Goal: Information Seeking & Learning: Learn about a topic

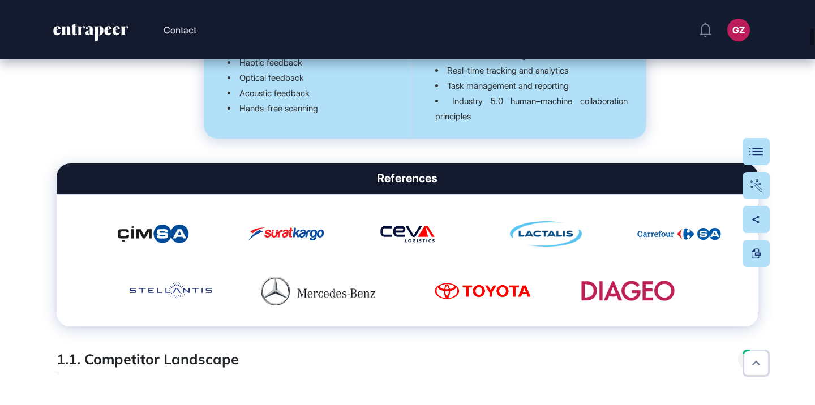
scroll to position [1868, 0]
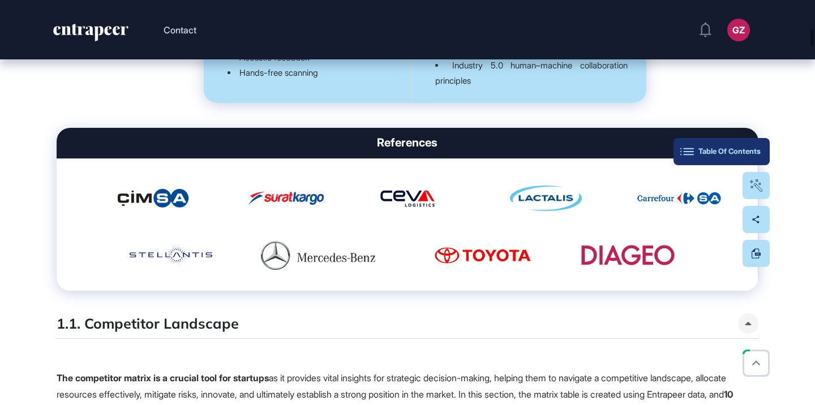
click at [750, 152] on div "Table Of Contents" at bounding box center [722, 151] width 78 height 9
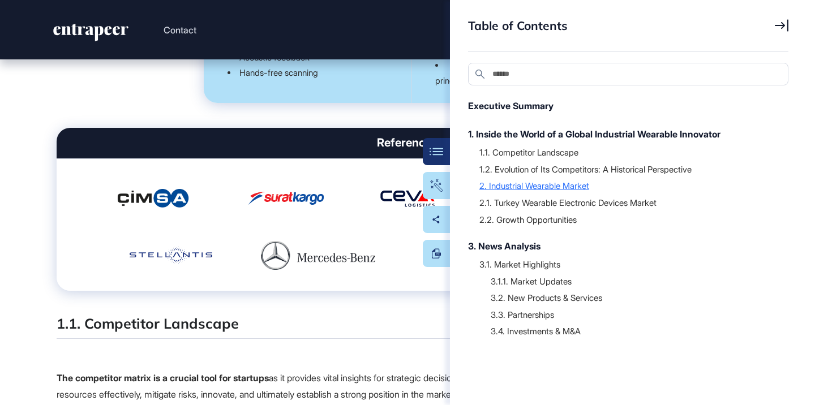
click at [544, 187] on div "2. Industrial Wearable Market" at bounding box center [629, 185] width 298 height 11
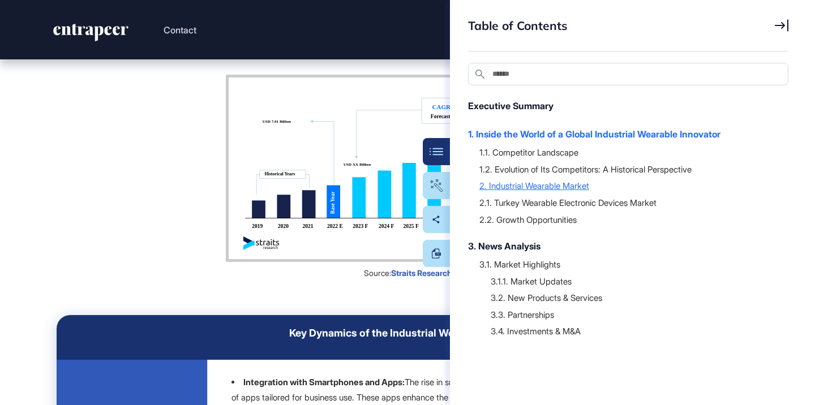
scroll to position [10179, 0]
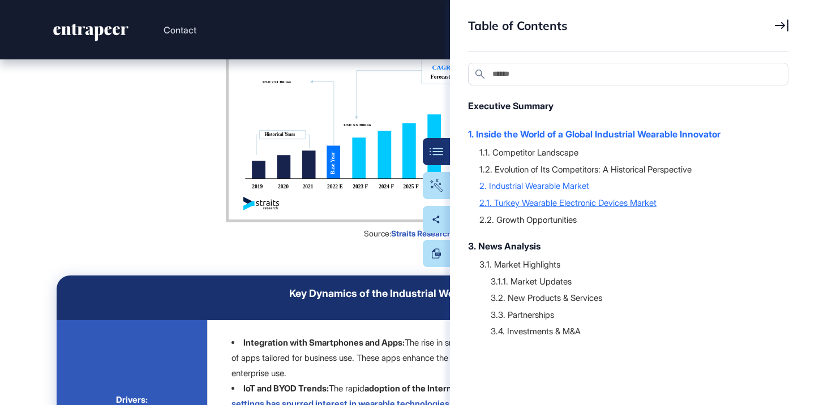
click at [545, 202] on div "2.1. Turkey Wearable Electronic Devices Market" at bounding box center [629, 202] width 298 height 11
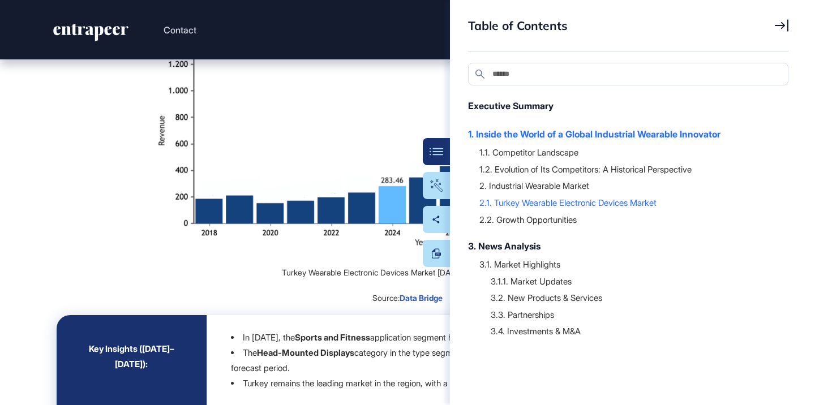
scroll to position [13915, 0]
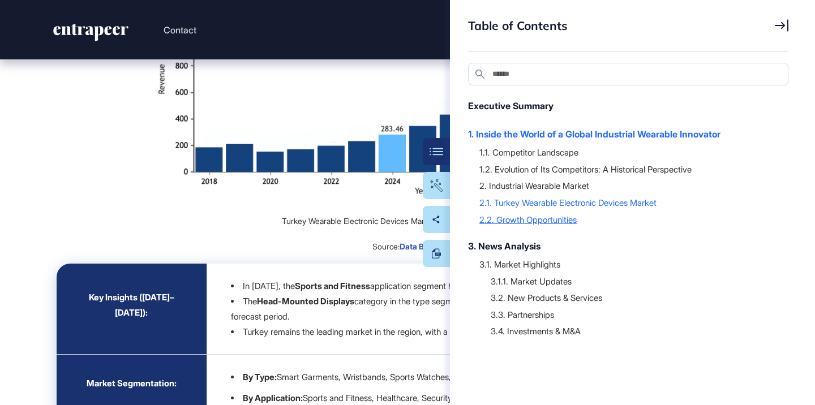
click at [502, 217] on div "2.2. Growth Opportunities" at bounding box center [629, 219] width 298 height 11
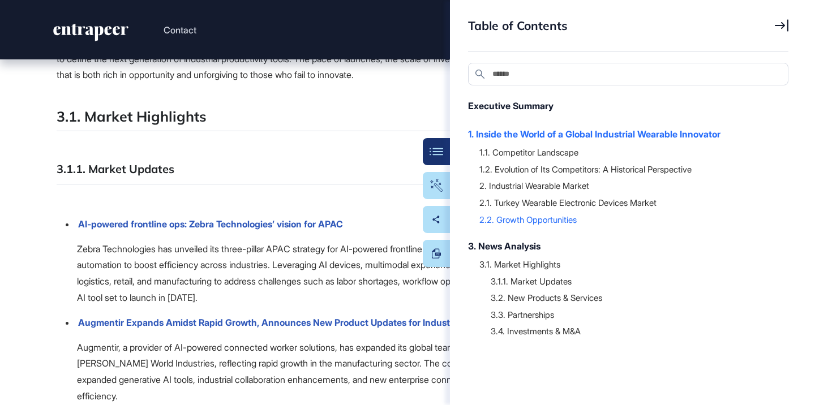
scroll to position [18034, 0]
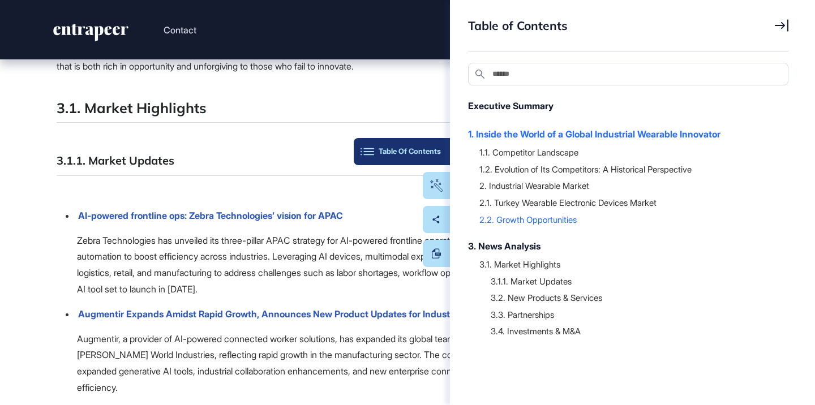
click at [437, 148] on div "Table Of Contents" at bounding box center [402, 151] width 78 height 9
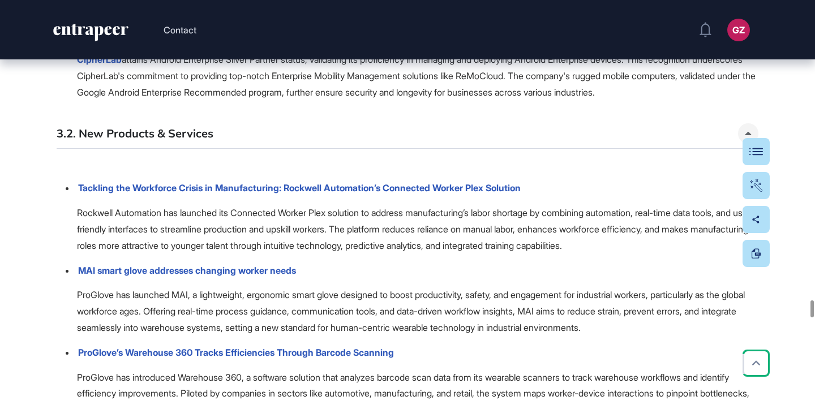
scroll to position [20140, 0]
